Goal: Information Seeking & Learning: Find specific fact

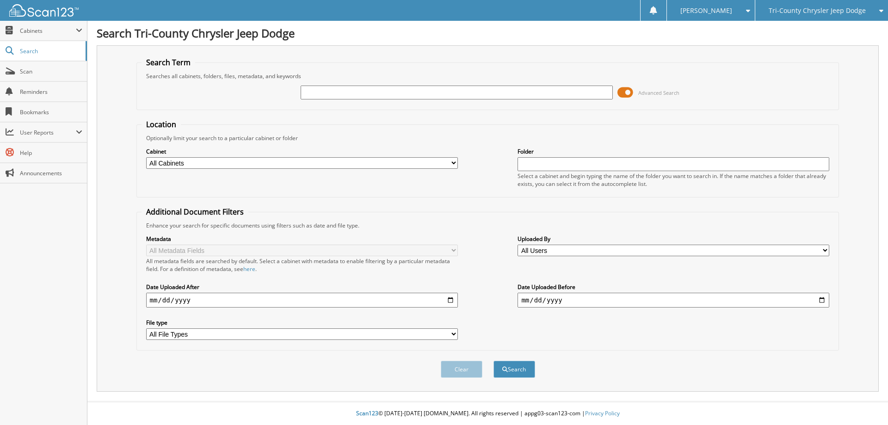
click at [316, 90] on input "text" at bounding box center [456, 93] width 312 height 14
type input "177554"
click at [493, 361] on button "Search" at bounding box center [514, 369] width 42 height 17
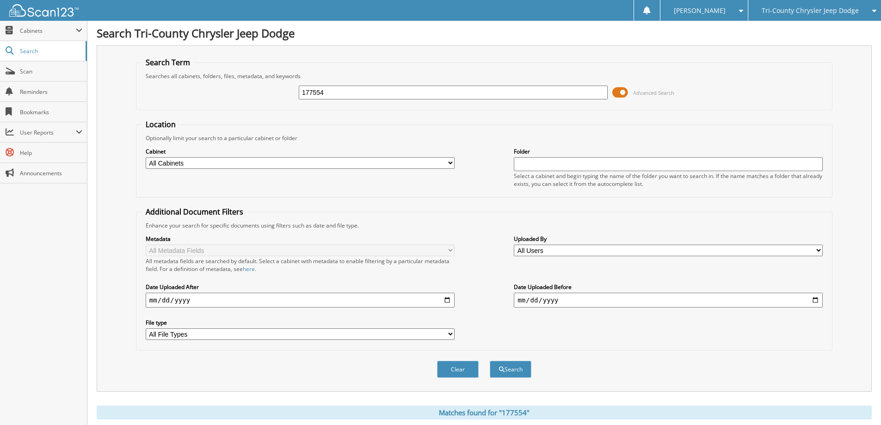
scroll to position [27, 0]
